Goal: Check status

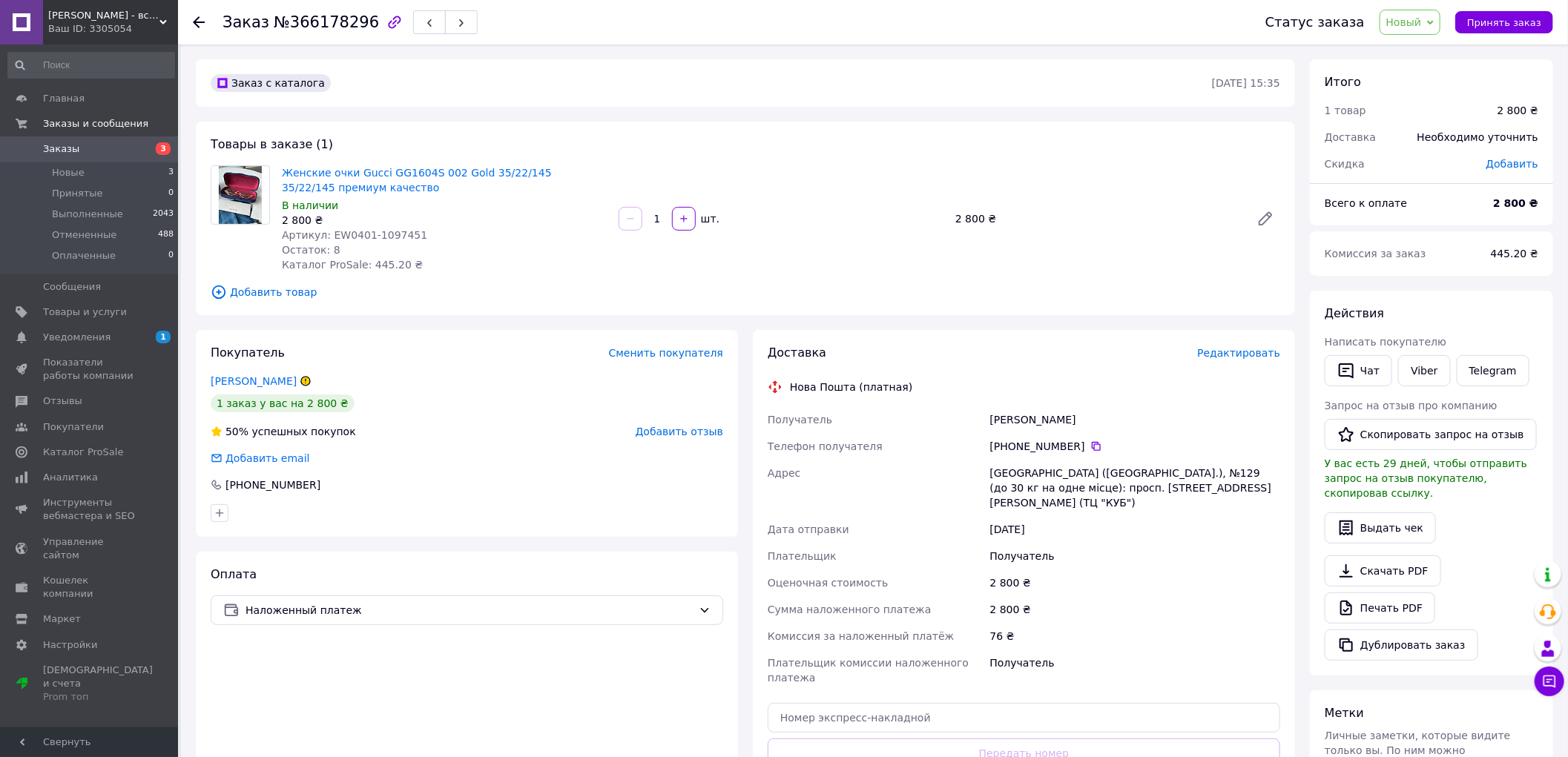
click at [120, 144] on span "Заказы" at bounding box center [90, 150] width 94 height 14
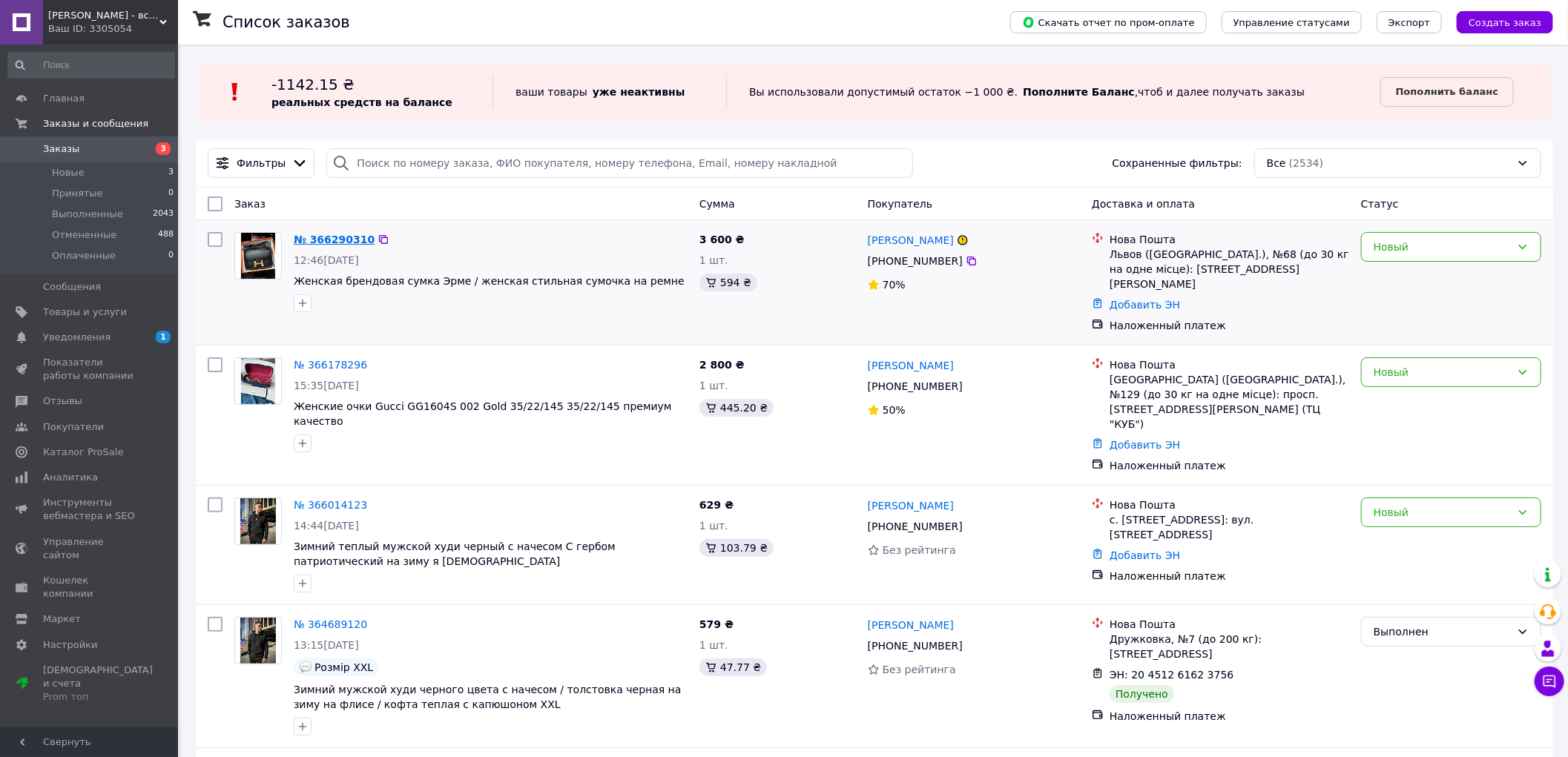
click at [338, 239] on link "№ 366290310" at bounding box center [334, 239] width 81 height 12
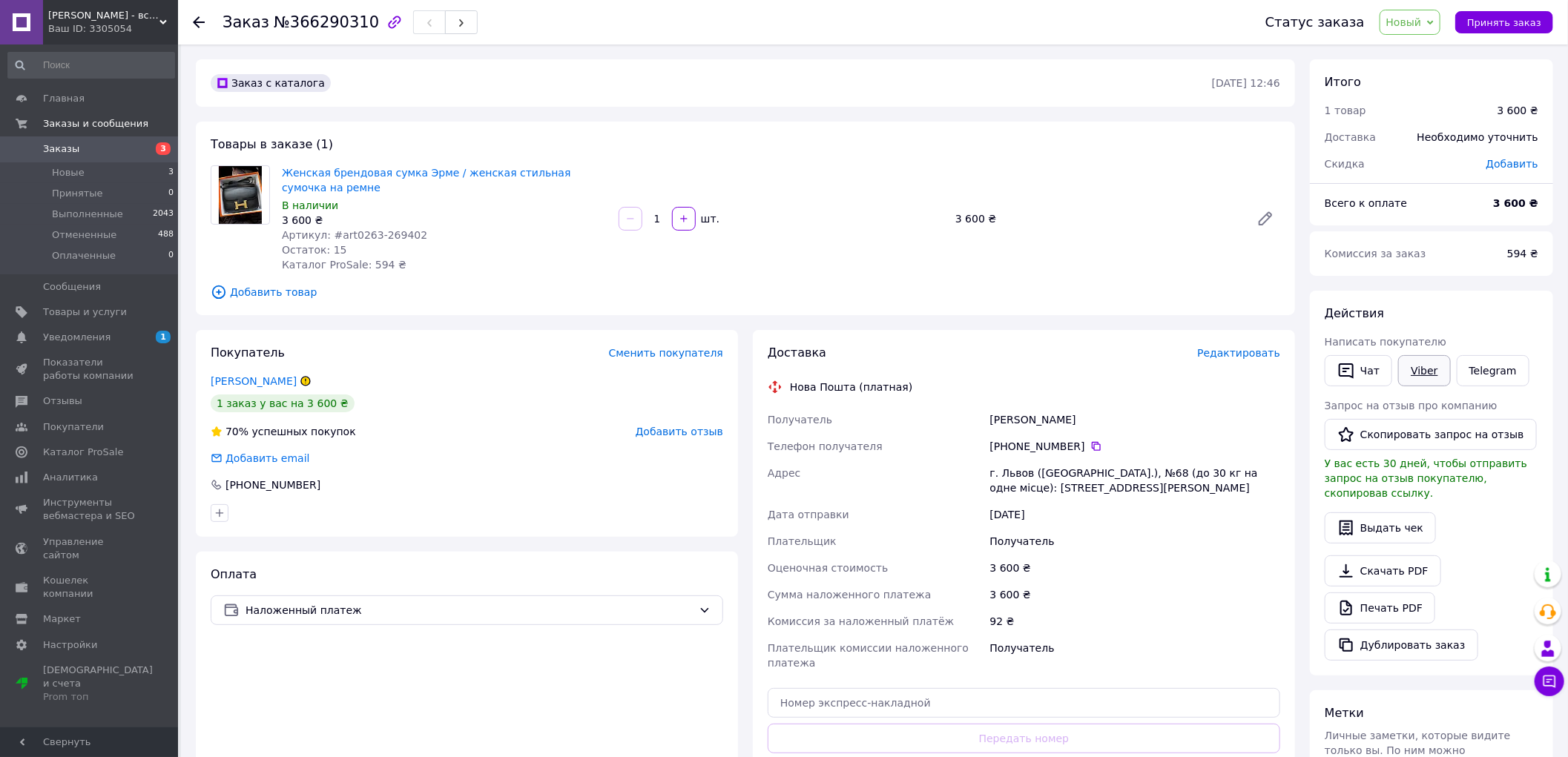
click at [1411, 368] on link "Viber" at bounding box center [1424, 371] width 52 height 31
click at [141, 138] on link "Заказы 3" at bounding box center [91, 150] width 183 height 26
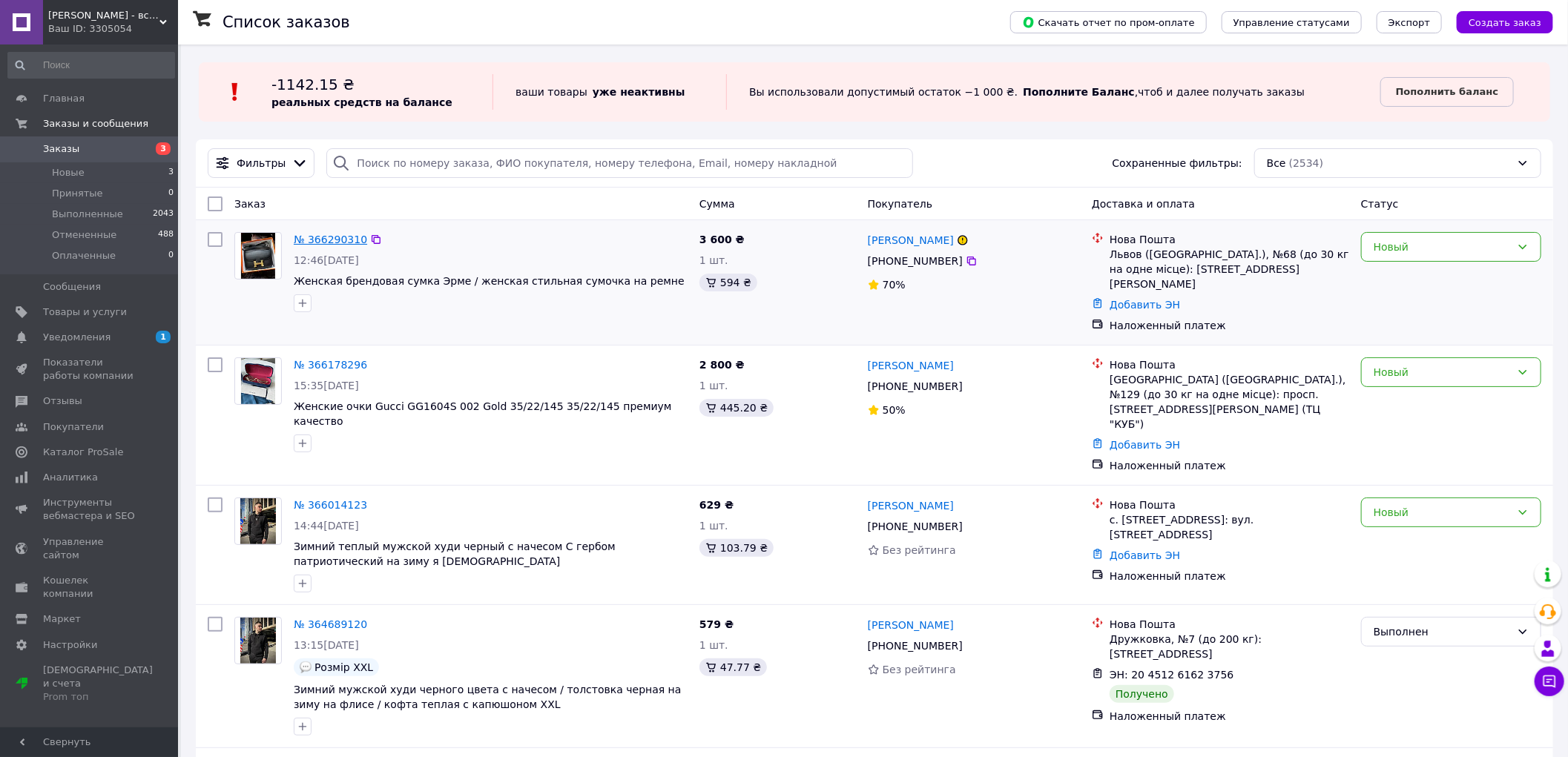
click at [312, 239] on link "№ 366290310" at bounding box center [331, 239] width 73 height 12
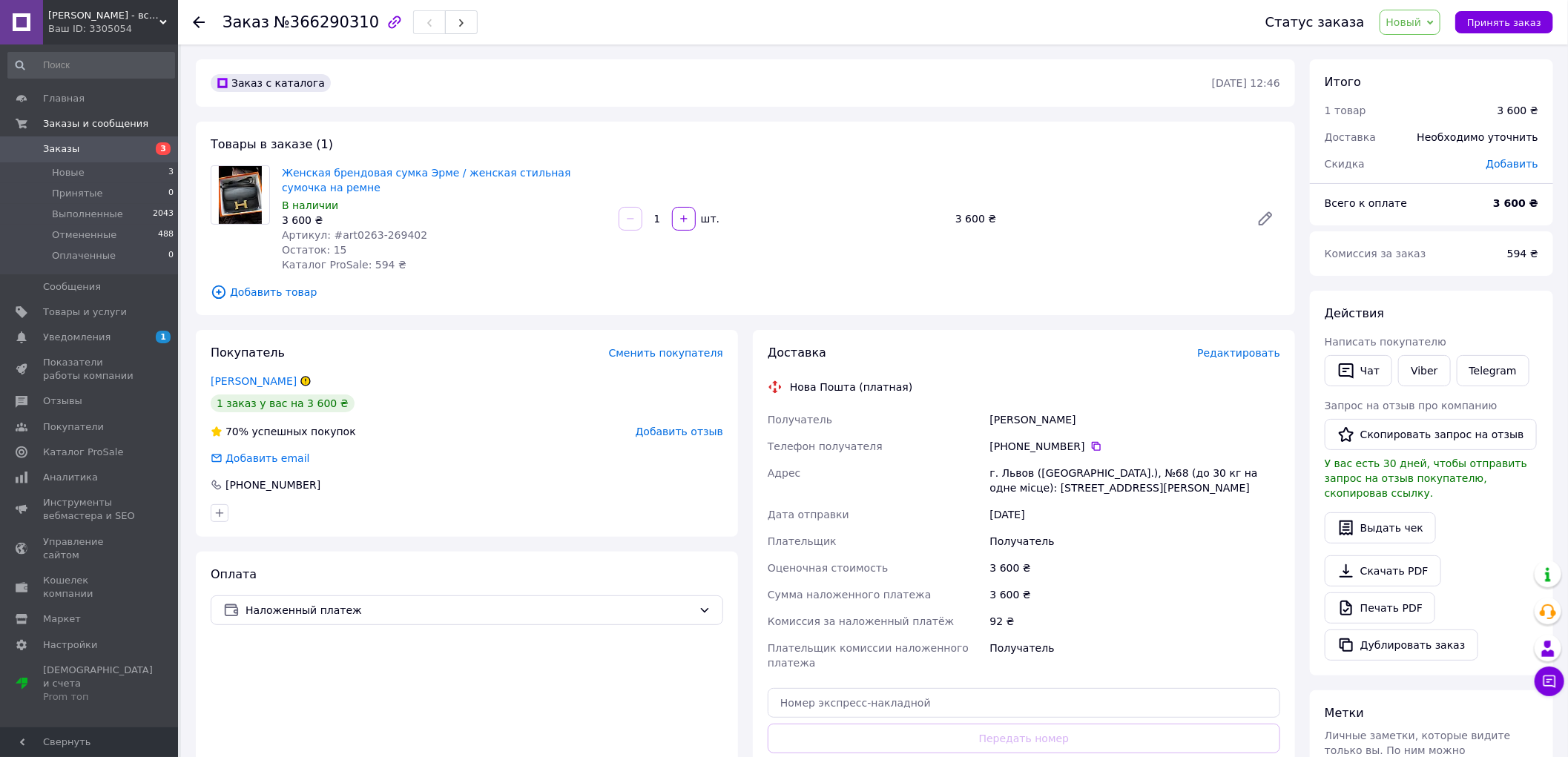
click at [349, 233] on span "Артикул: #art0263-269402" at bounding box center [355, 235] width 145 height 12
copy span "art0263"
click at [467, 233] on div "Артикул: #art0263-269402" at bounding box center [444, 235] width 325 height 15
click at [130, 144] on span "Заказы" at bounding box center [90, 150] width 94 height 14
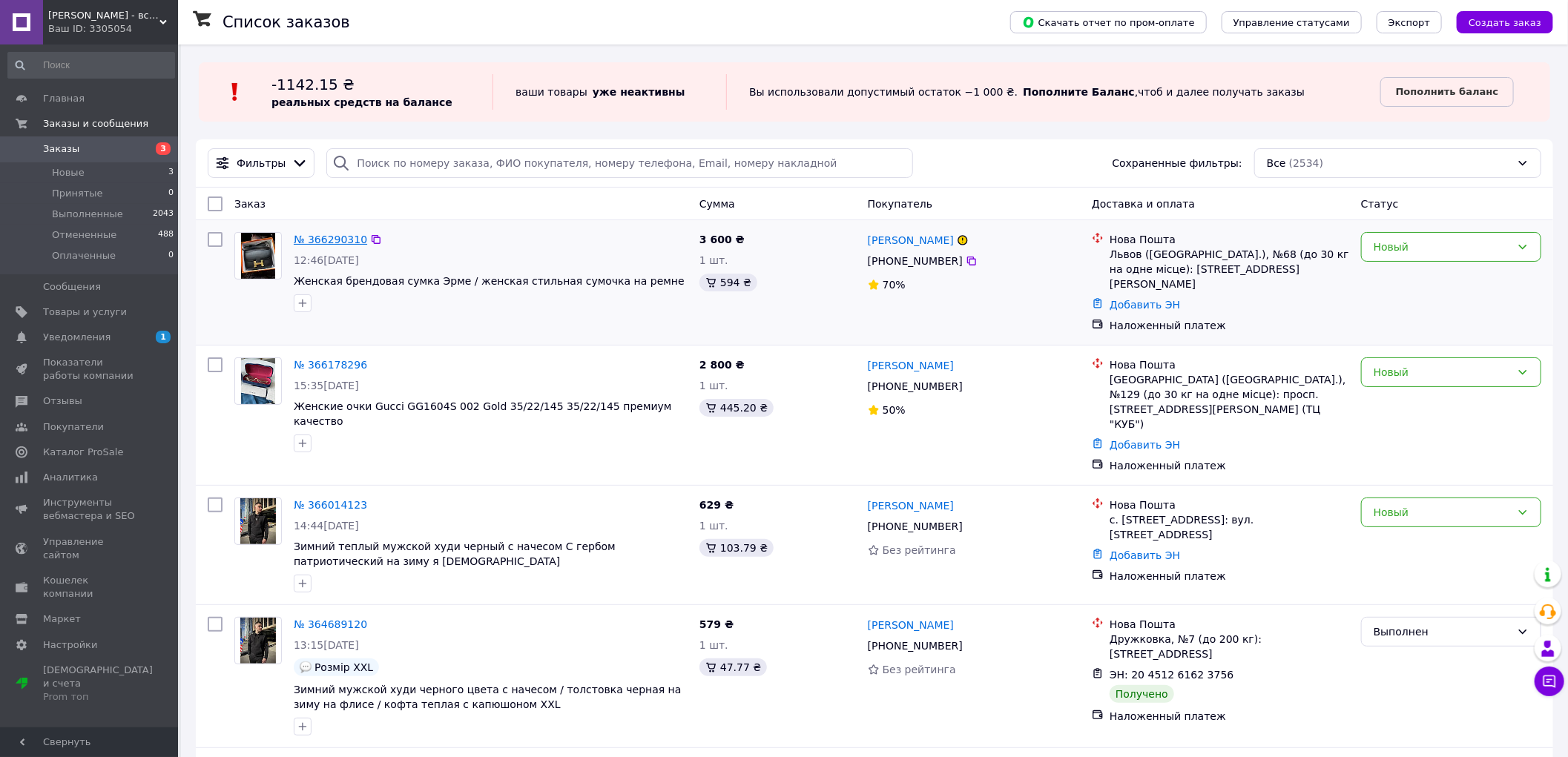
click at [323, 235] on link "№ 366290310" at bounding box center [331, 239] width 73 height 12
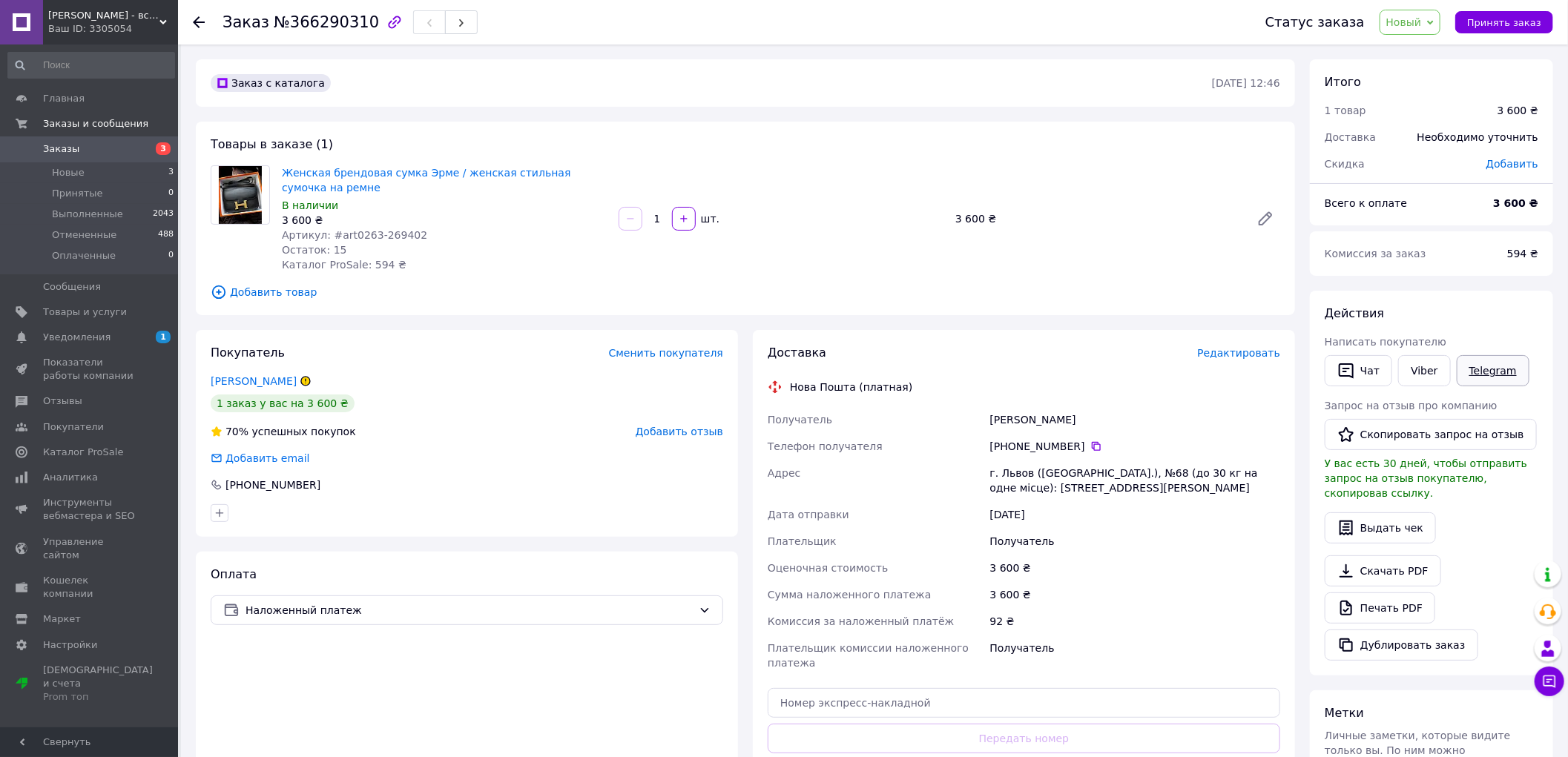
click at [1477, 368] on link "Telegram" at bounding box center [1493, 371] width 73 height 31
